Goal: Transaction & Acquisition: Subscribe to service/newsletter

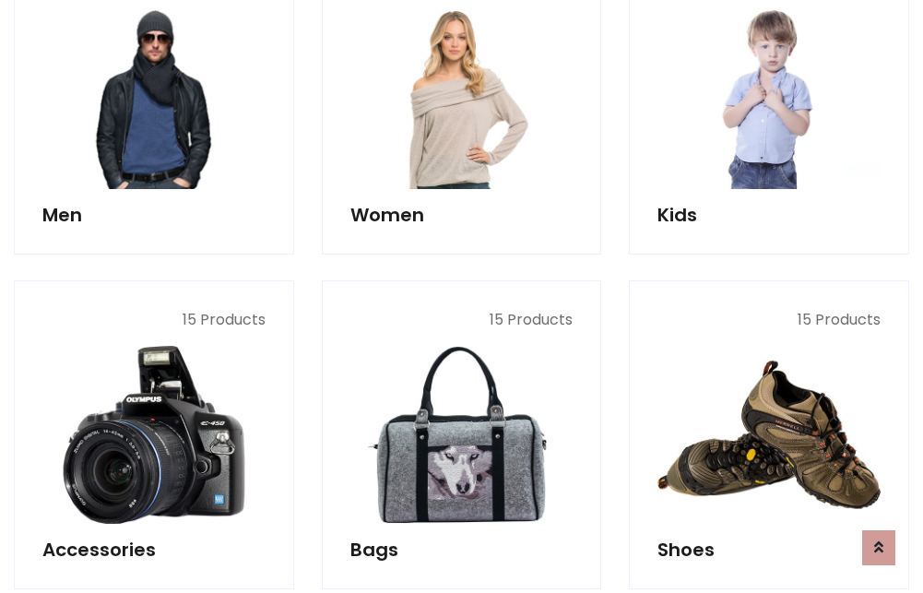
scroll to position [1338, 0]
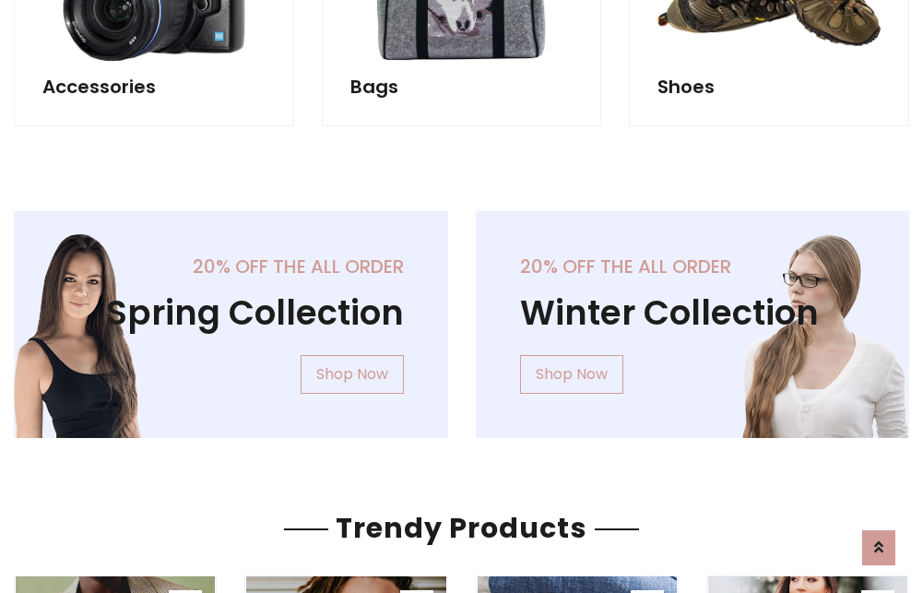
click at [462, 317] on div "20% off the all order Winter Collection Shop Now" at bounding box center [693, 339] width 462 height 256
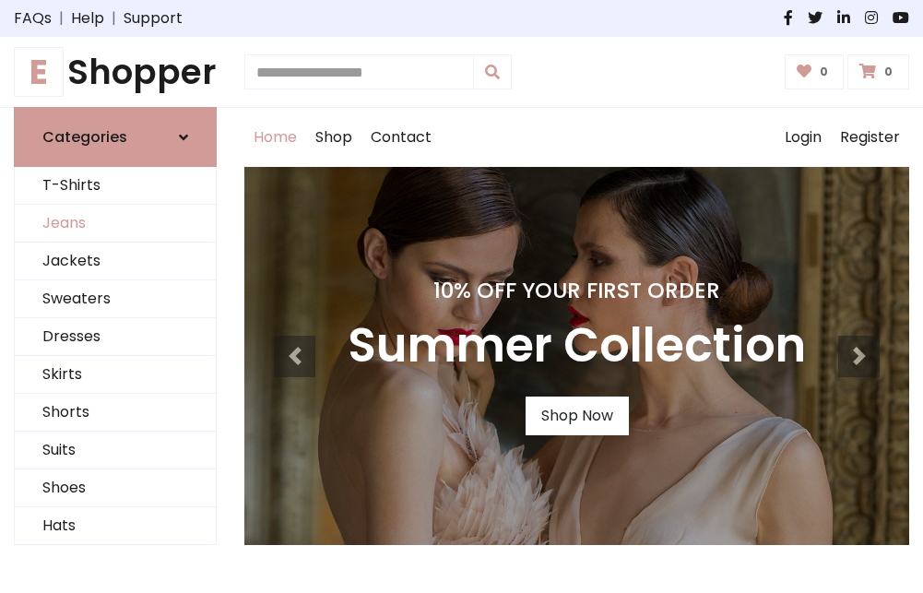
click at [115, 224] on link "Jeans" at bounding box center [115, 224] width 201 height 38
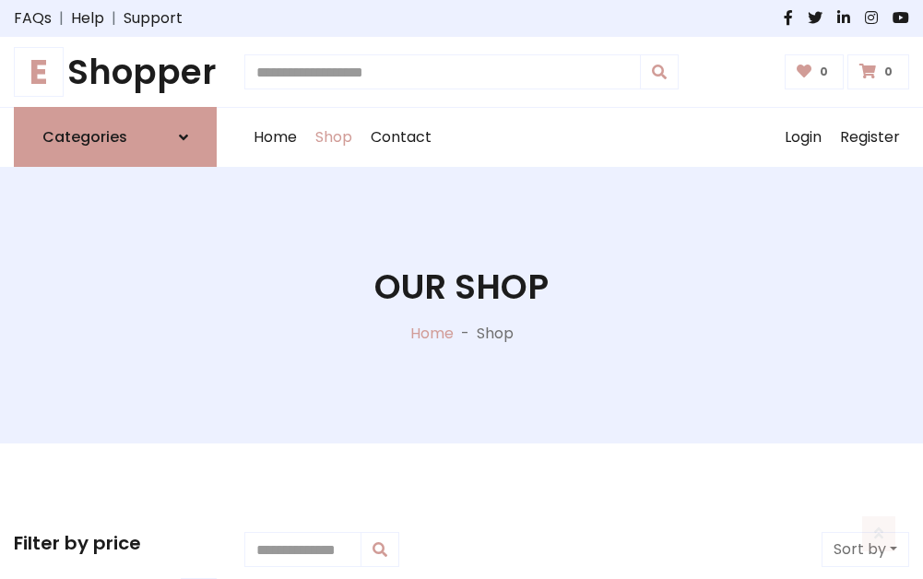
scroll to position [582, 0]
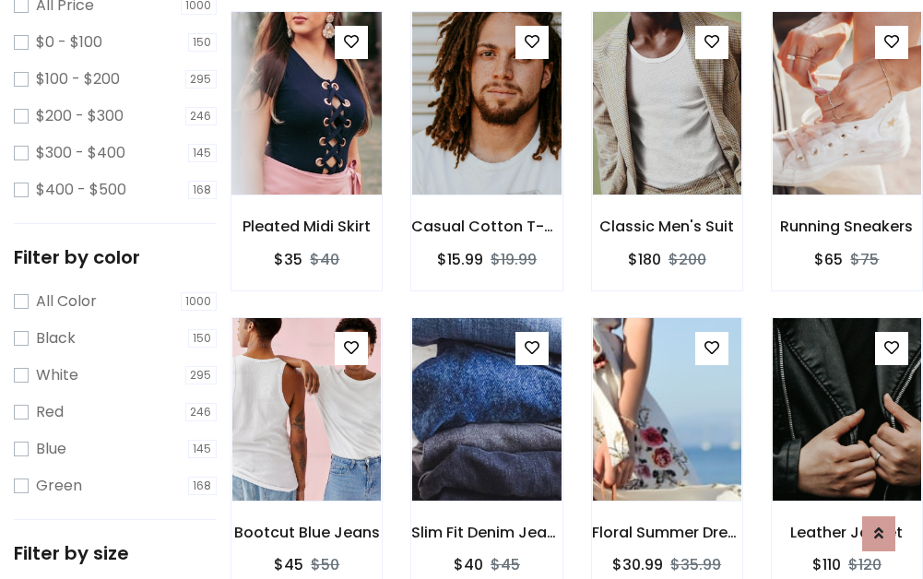
click at [306, 144] on img at bounding box center [307, 103] width 178 height 443
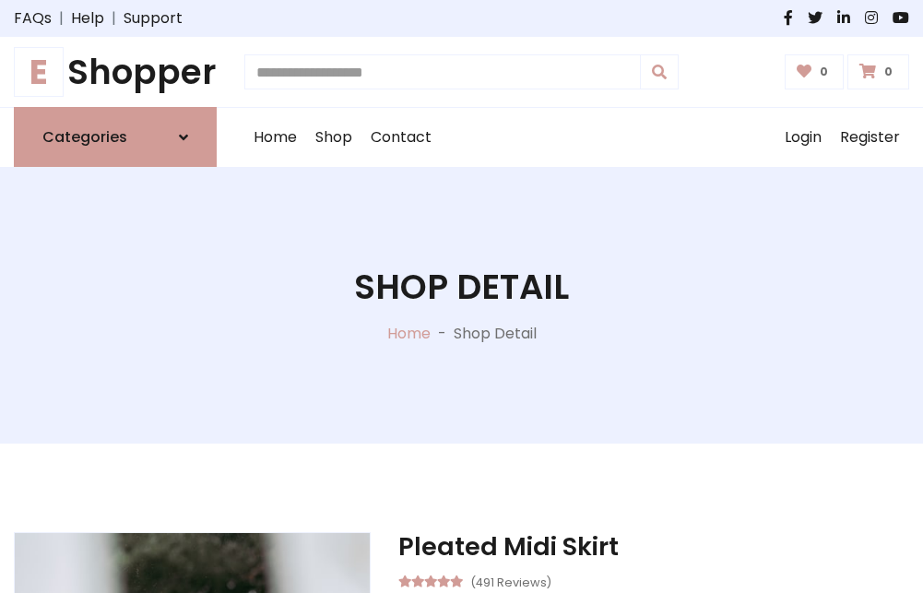
scroll to position [198, 0]
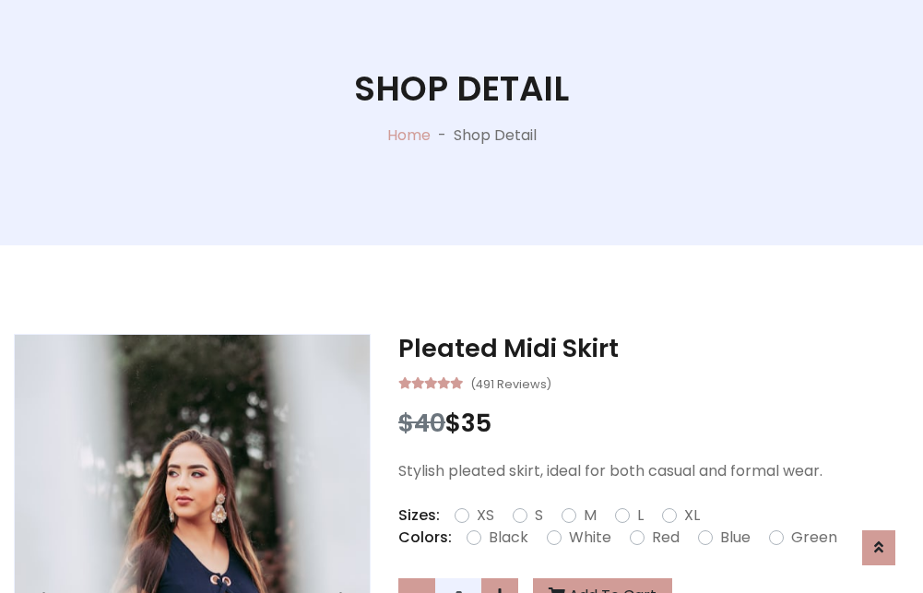
click at [663, 538] on label "Red" at bounding box center [666, 538] width 28 height 22
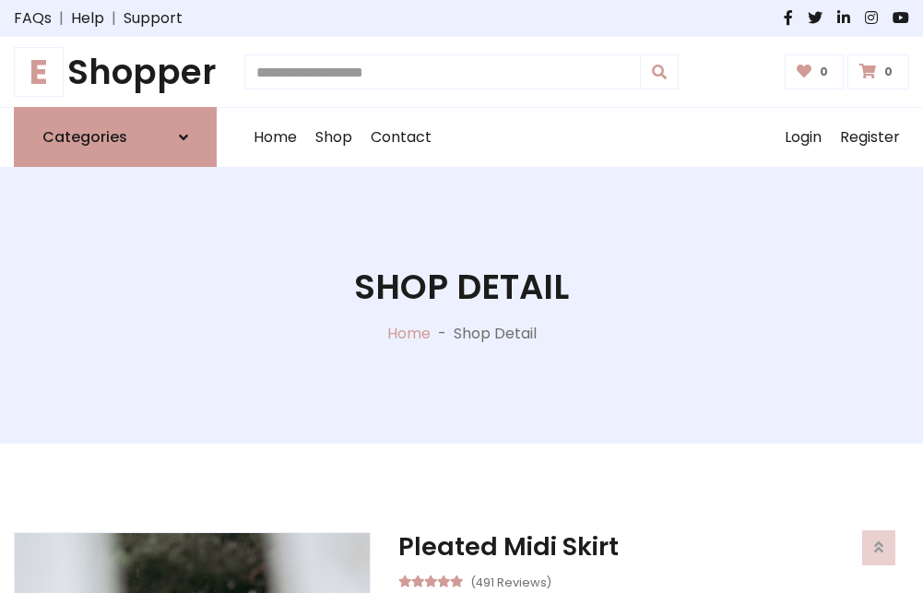
scroll to position [198, 0]
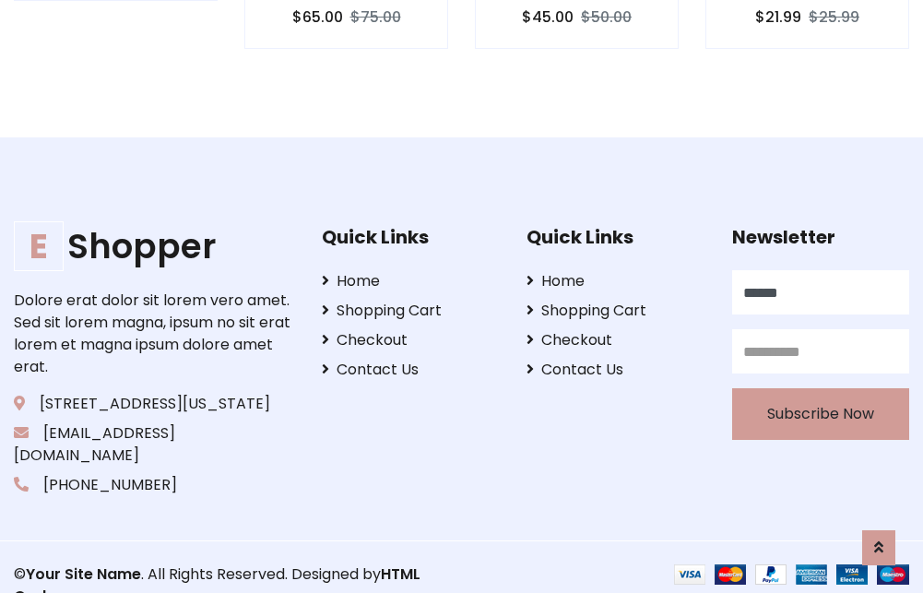
scroll to position [1795, 0]
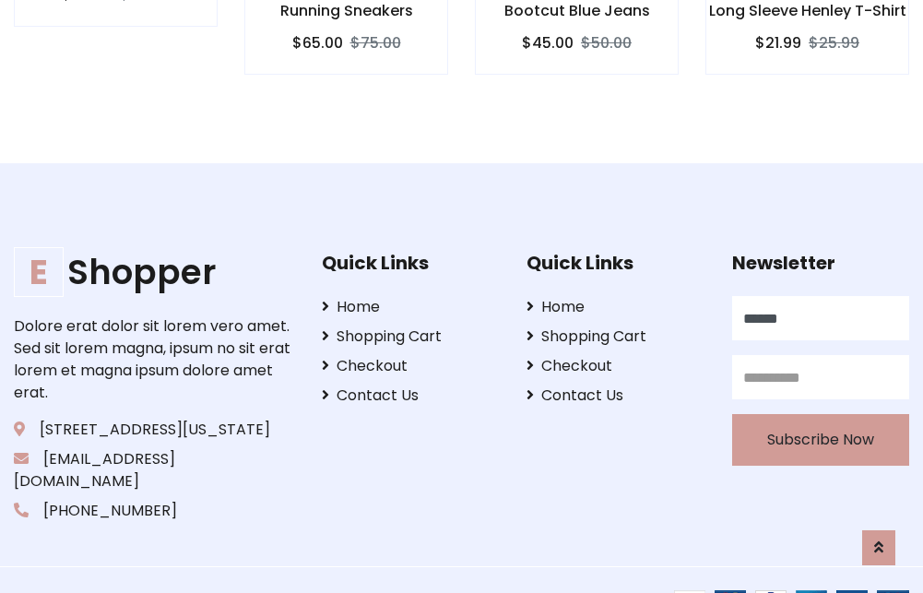
type input "******"
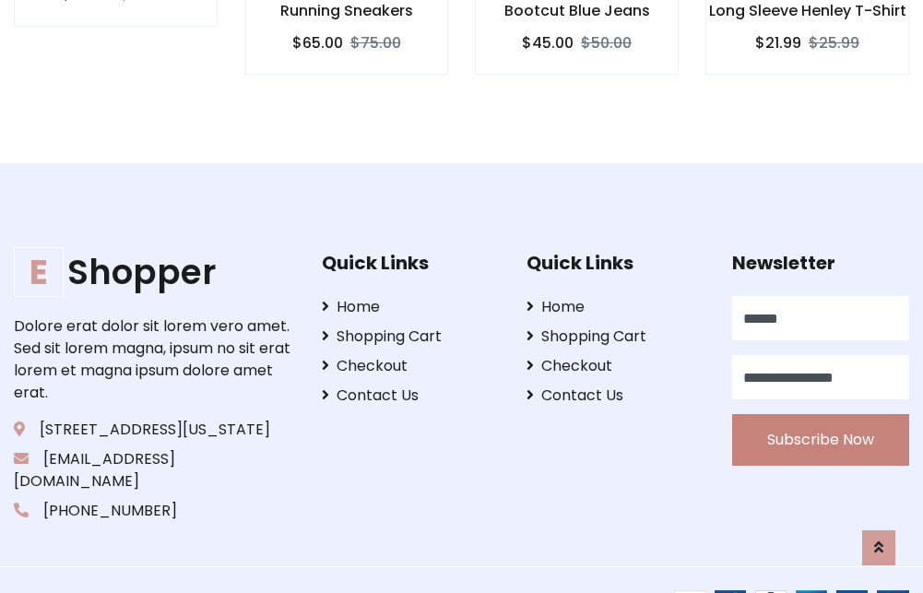
type input "**********"
click at [820, 418] on button "Subscribe Now" at bounding box center [820, 440] width 177 height 52
